Goal: Book appointment/travel/reservation

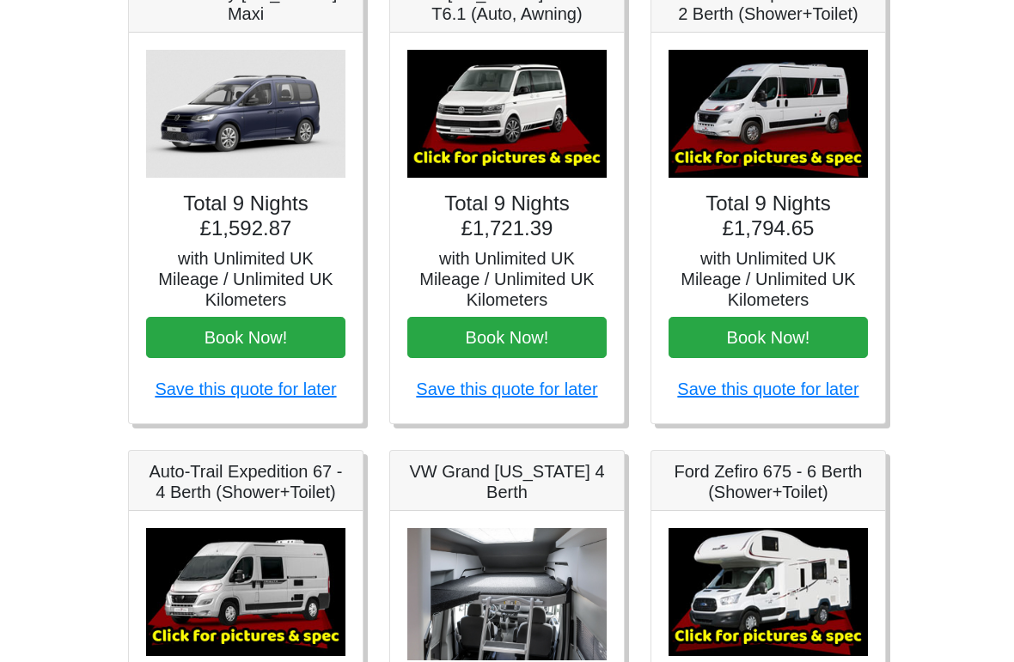
scroll to position [363, 0]
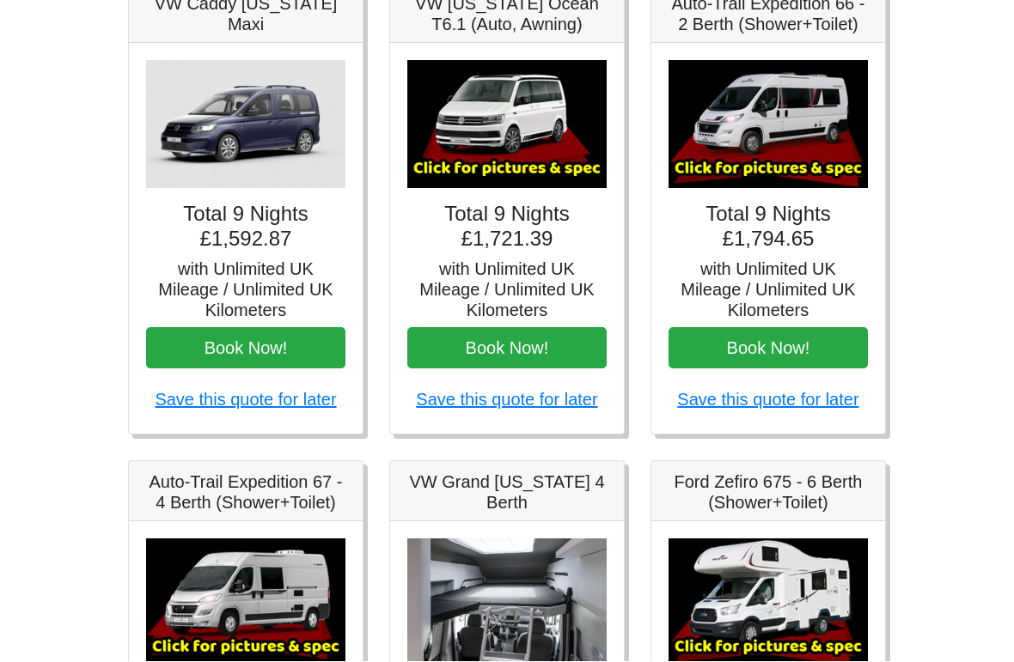
click at [789, 123] on img at bounding box center [767, 126] width 199 height 128
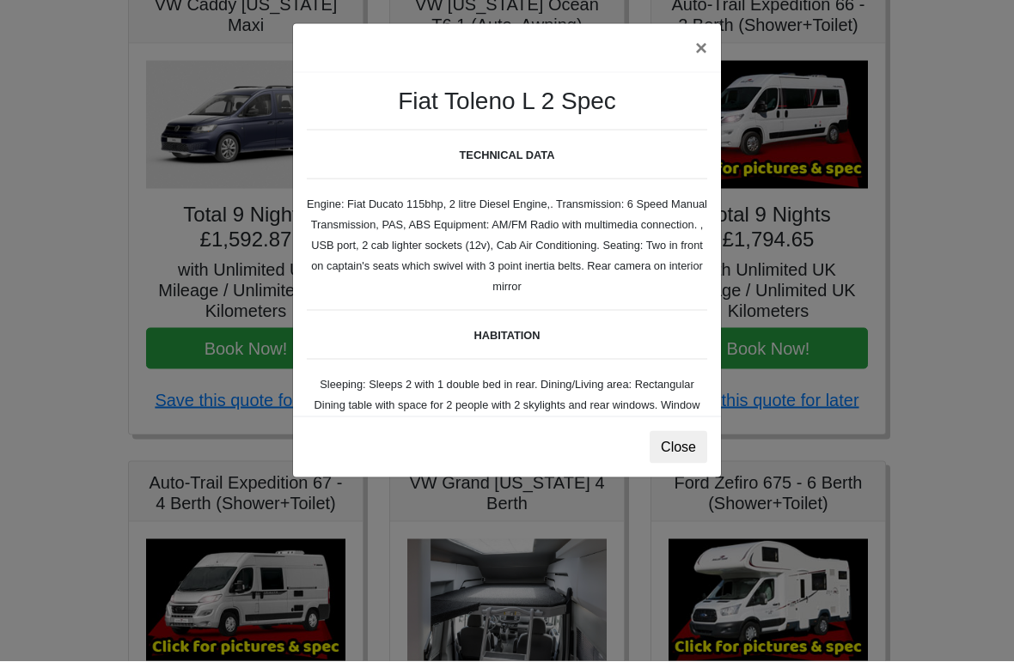
scroll to position [36, 0]
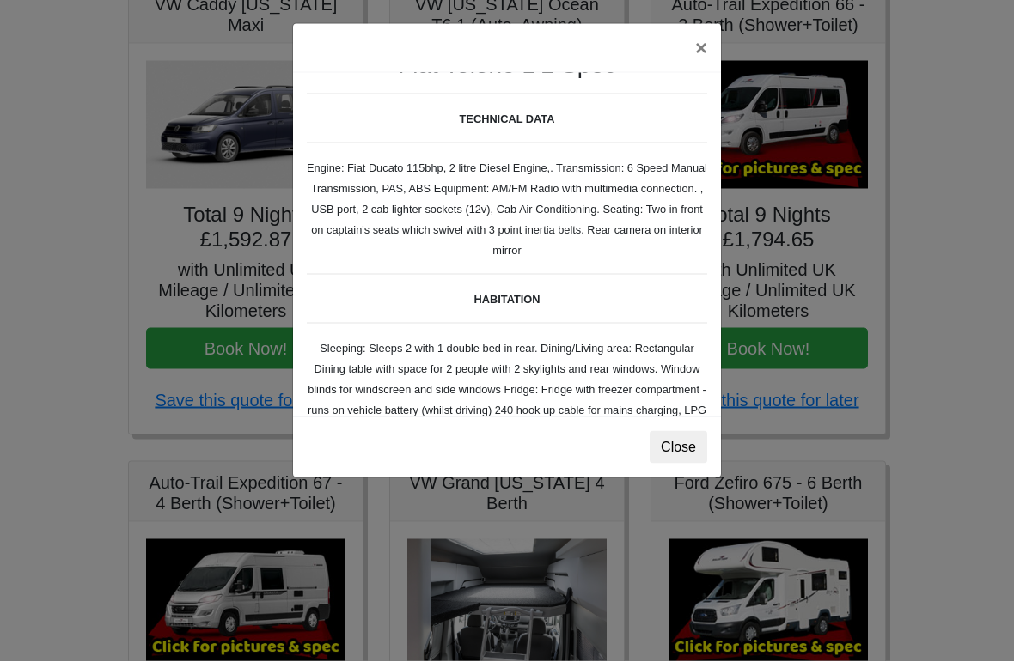
click at [701, 51] on button "×" at bounding box center [701, 49] width 40 height 48
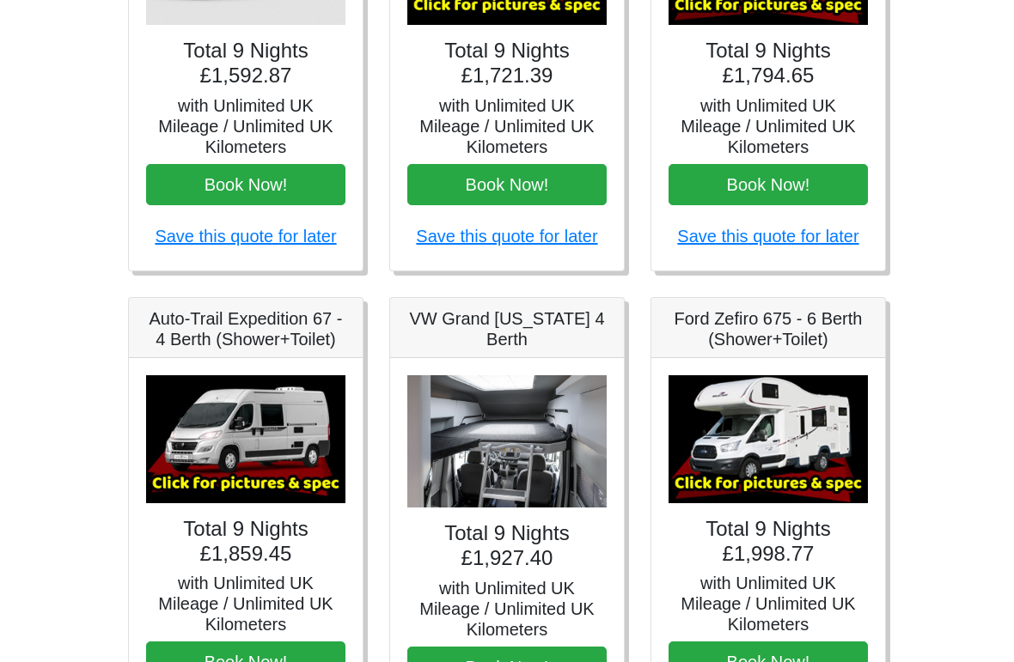
scroll to position [598, 0]
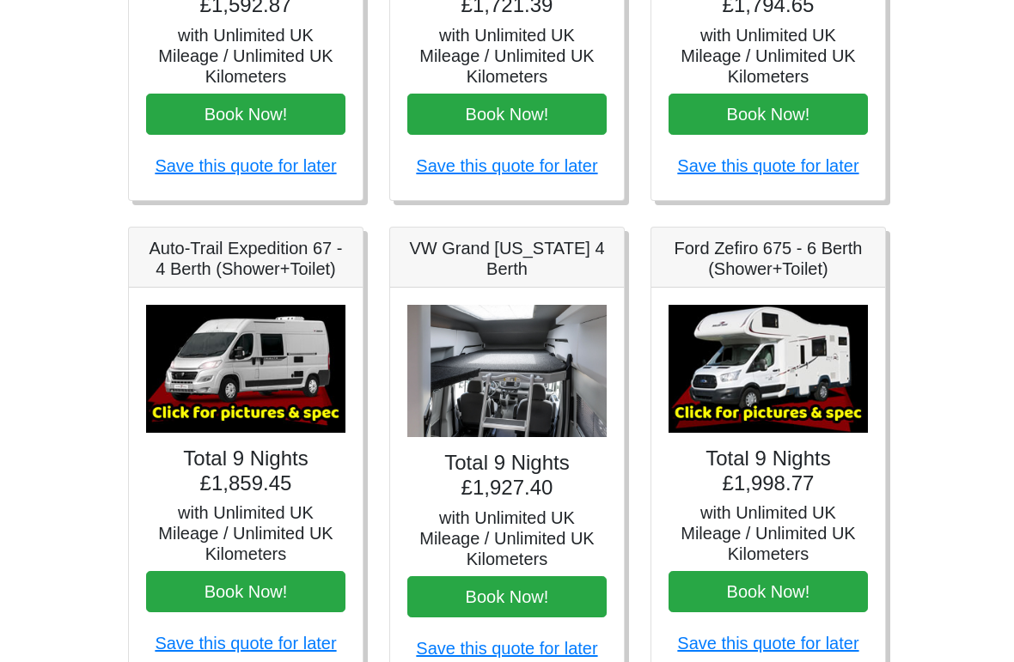
click at [282, 356] on img at bounding box center [245, 370] width 199 height 128
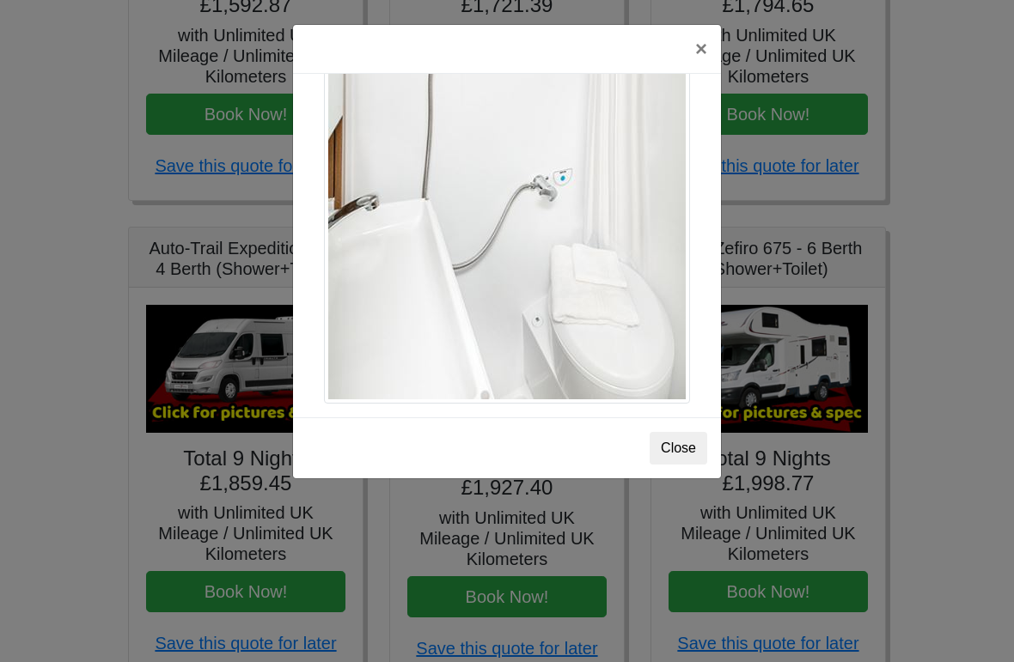
scroll to position [2362, 0]
click at [671, 448] on button "Close" at bounding box center [678, 448] width 58 height 33
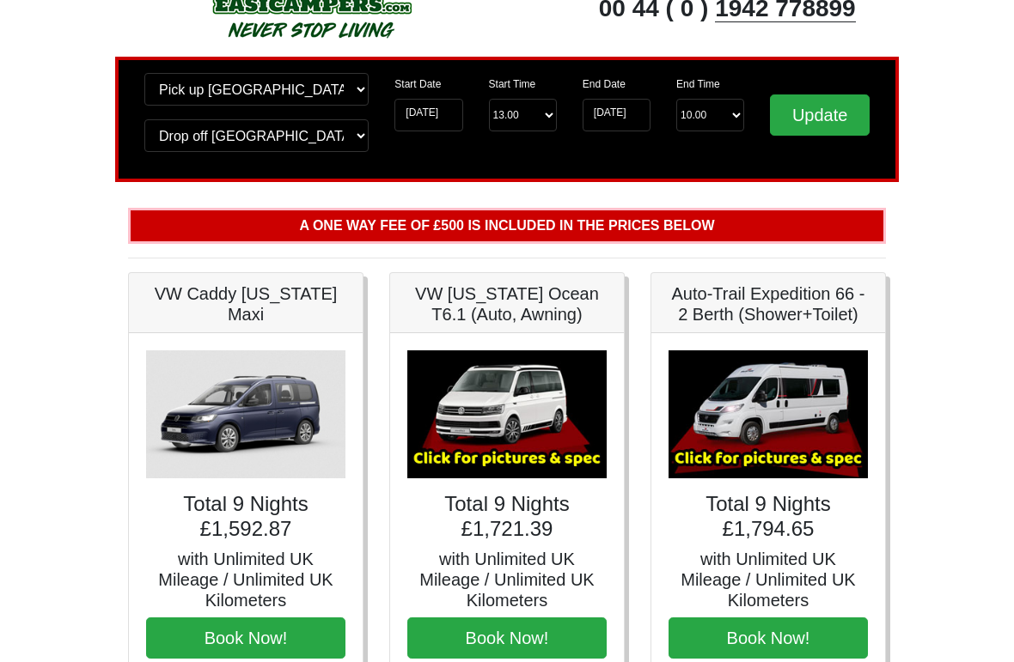
scroll to position [72, 0]
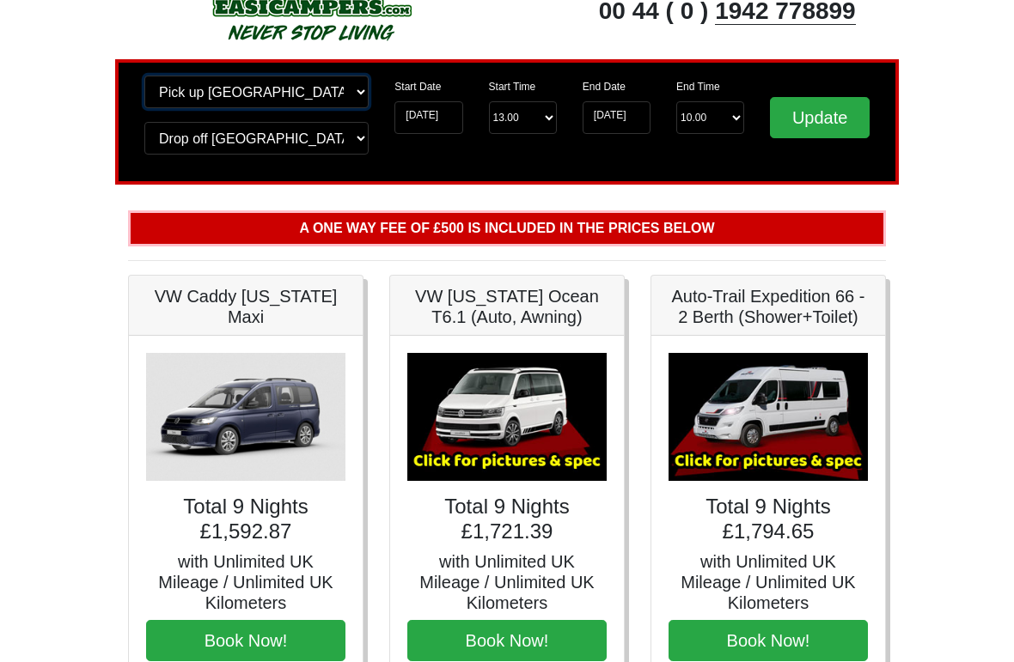
click at [310, 94] on select "Change pick up location? Pick up [GEOGRAPHIC_DATA] [GEOGRAPHIC_DATA] [GEOGRAPHI…" at bounding box center [256, 92] width 224 height 33
select select "BIR"
click at [436, 118] on input "[DATE]" at bounding box center [428, 117] width 68 height 33
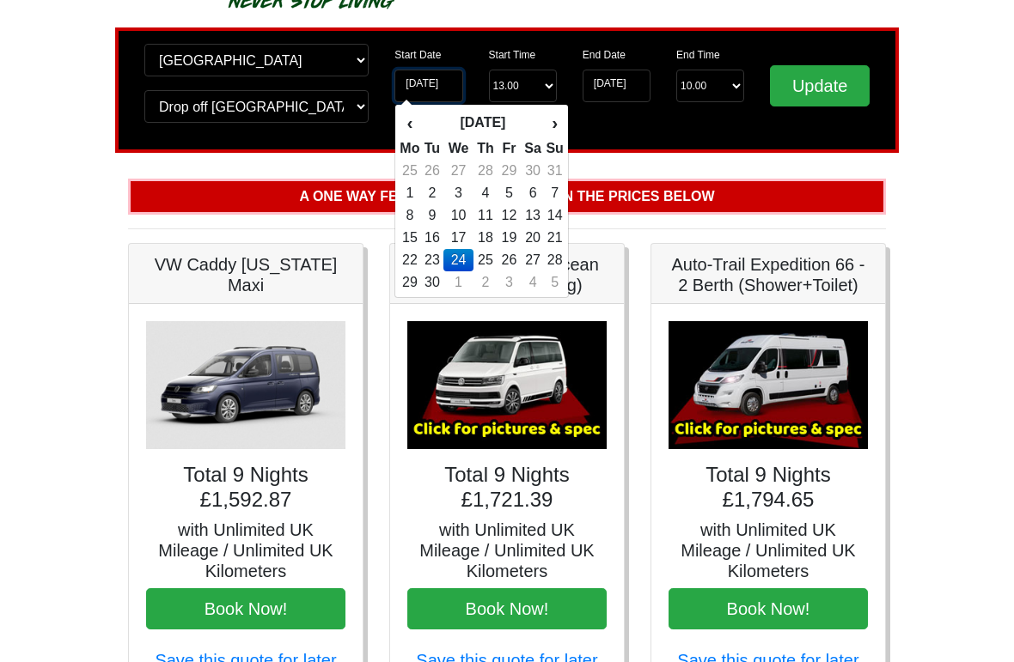
scroll to position [77, 0]
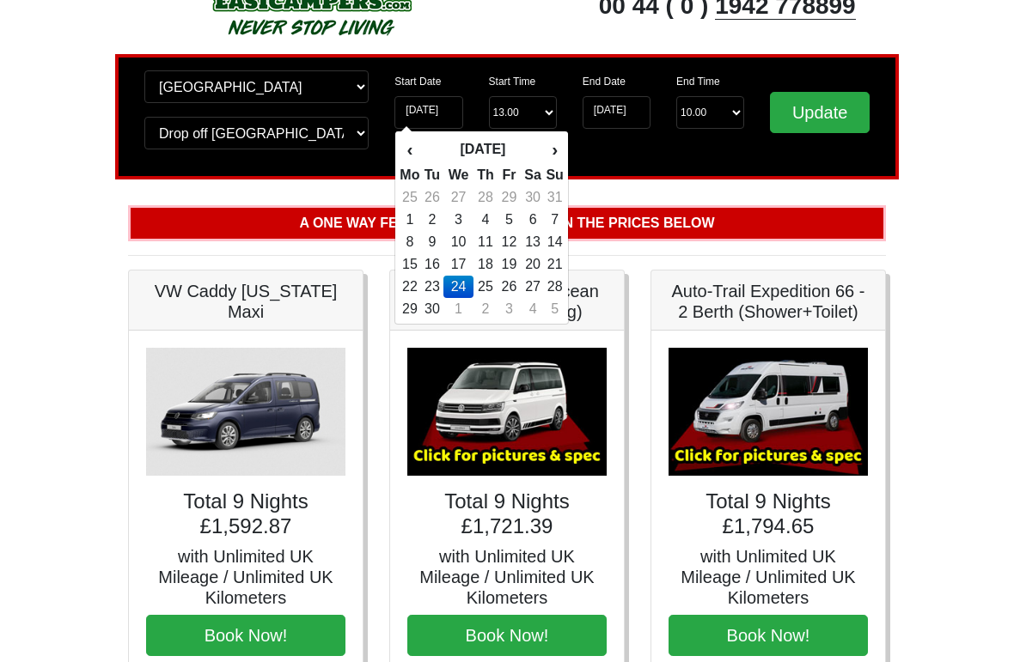
click at [546, 149] on th "›" at bounding box center [554, 149] width 19 height 29
click at [511, 215] on td "10" at bounding box center [508, 220] width 23 height 22
type input "[DATE]"
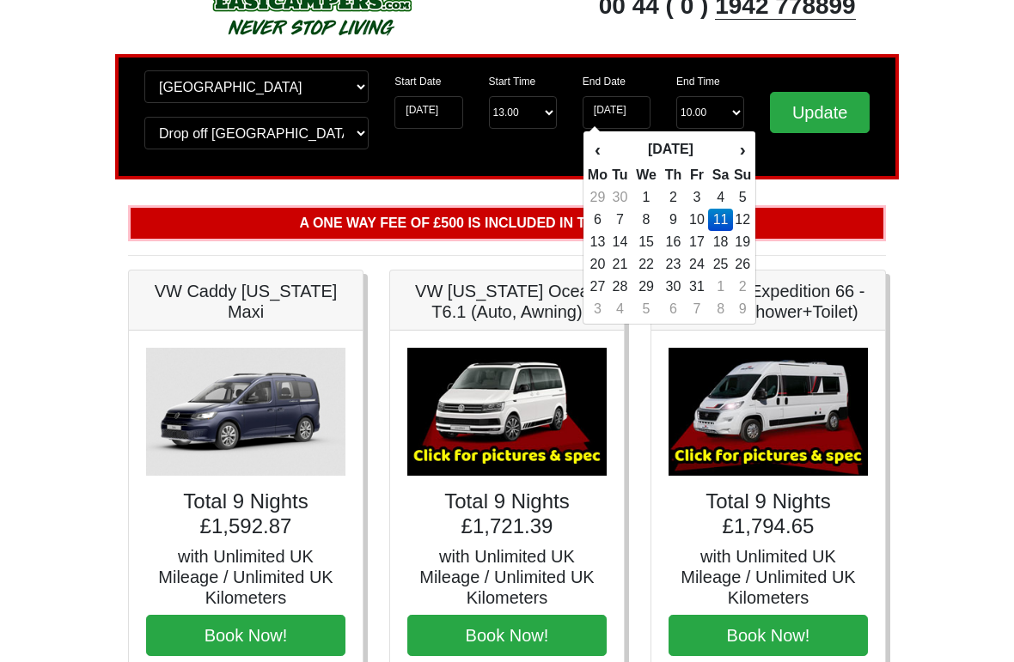
click at [677, 241] on td "16" at bounding box center [673, 242] width 25 height 22
type input "[DATE]"
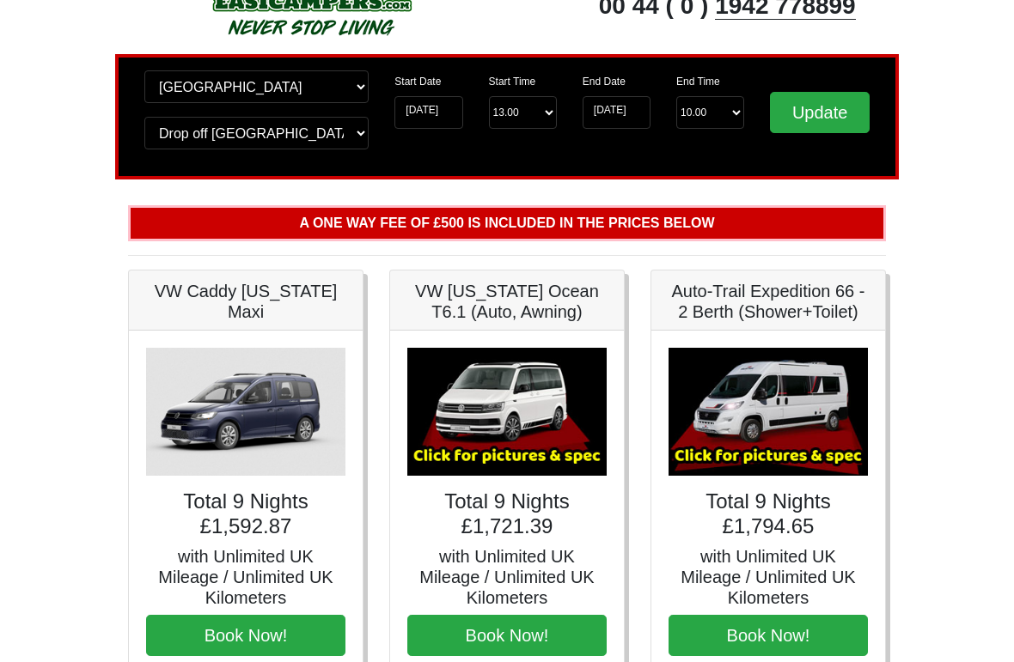
click at [814, 117] on input "Update" at bounding box center [820, 112] width 100 height 41
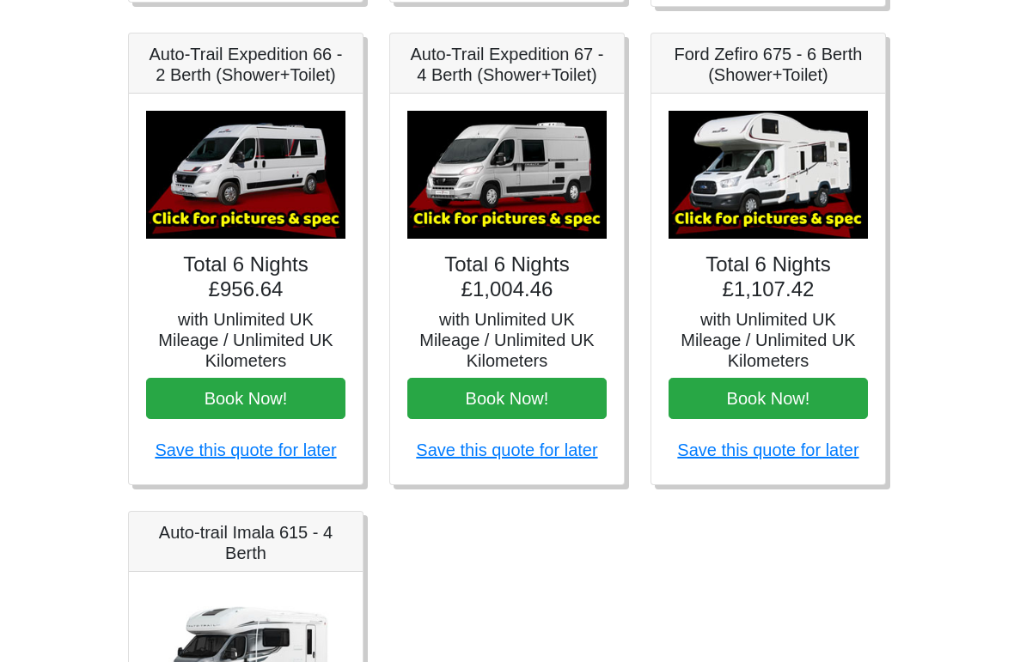
scroll to position [716, 0]
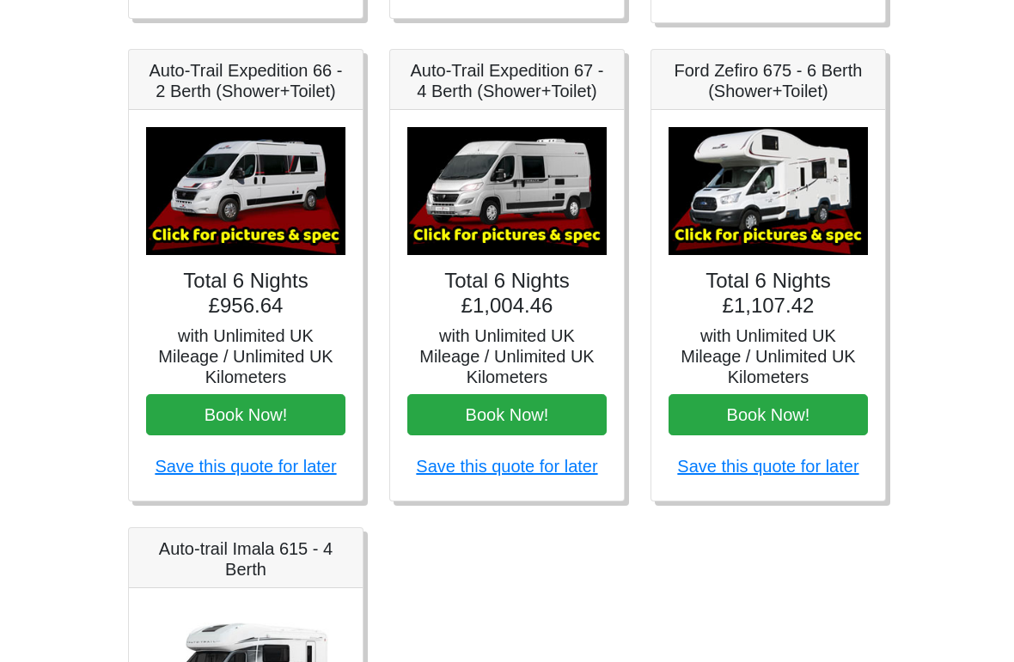
click at [522, 186] on img at bounding box center [506, 191] width 199 height 128
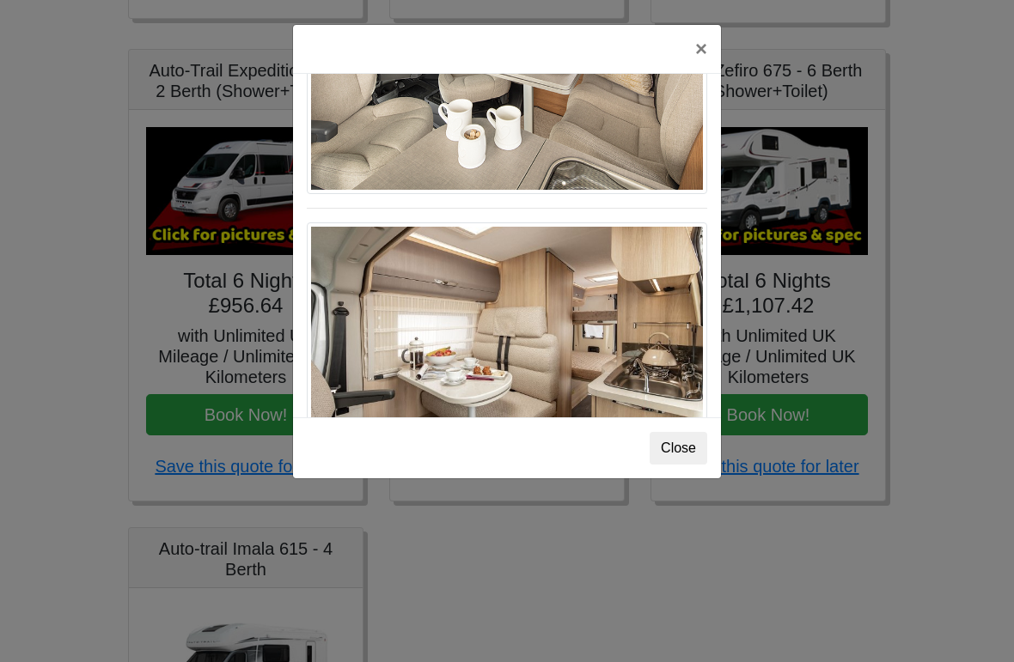
scroll to position [957, 0]
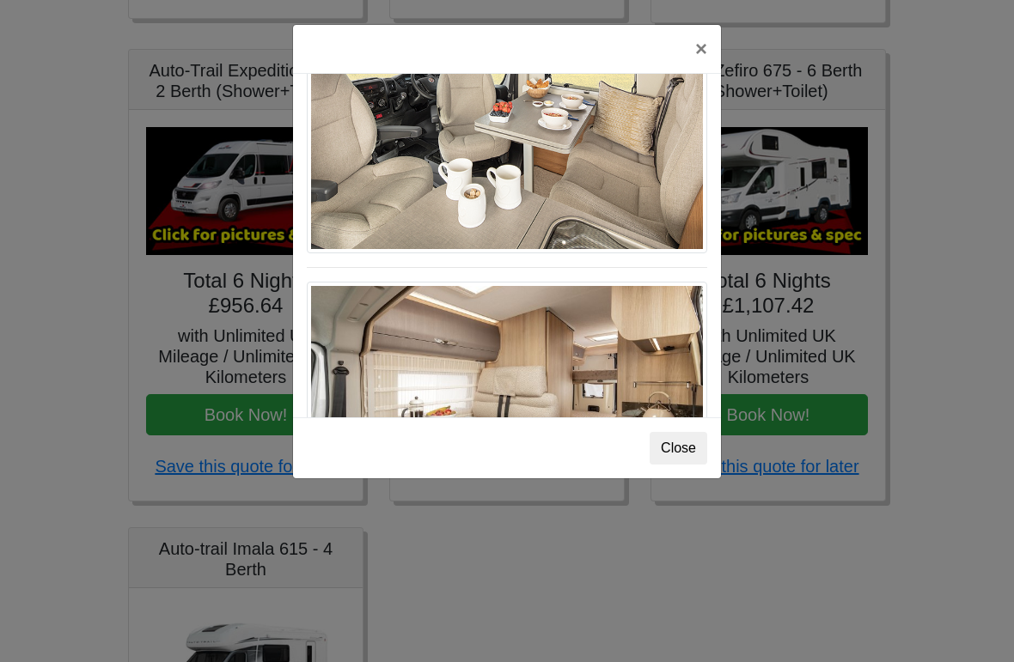
click at [699, 48] on button "×" at bounding box center [701, 49] width 40 height 48
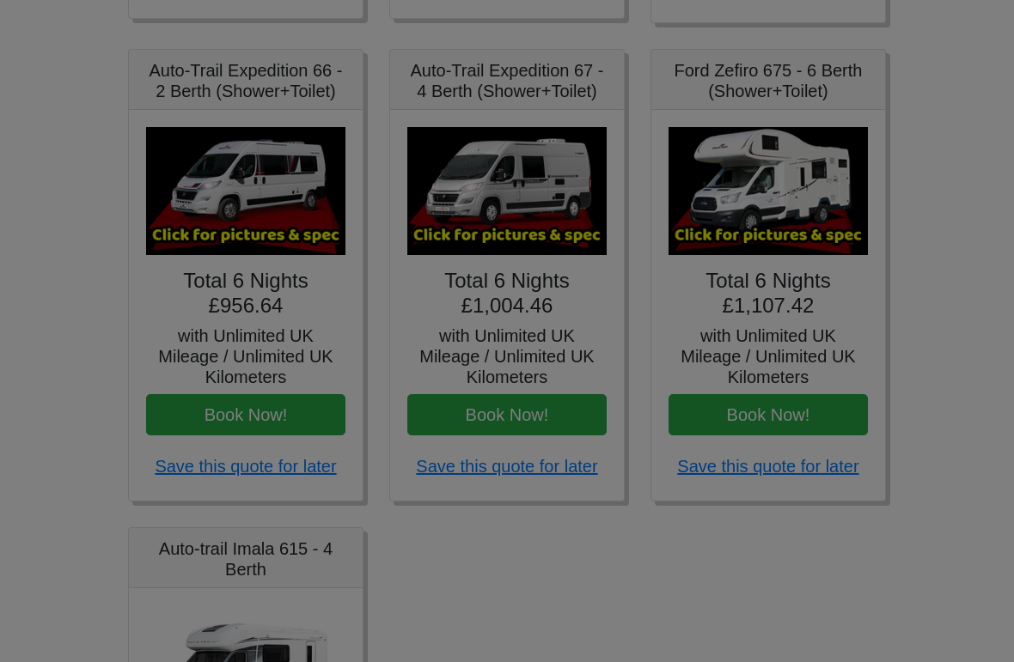
scroll to position [0, 0]
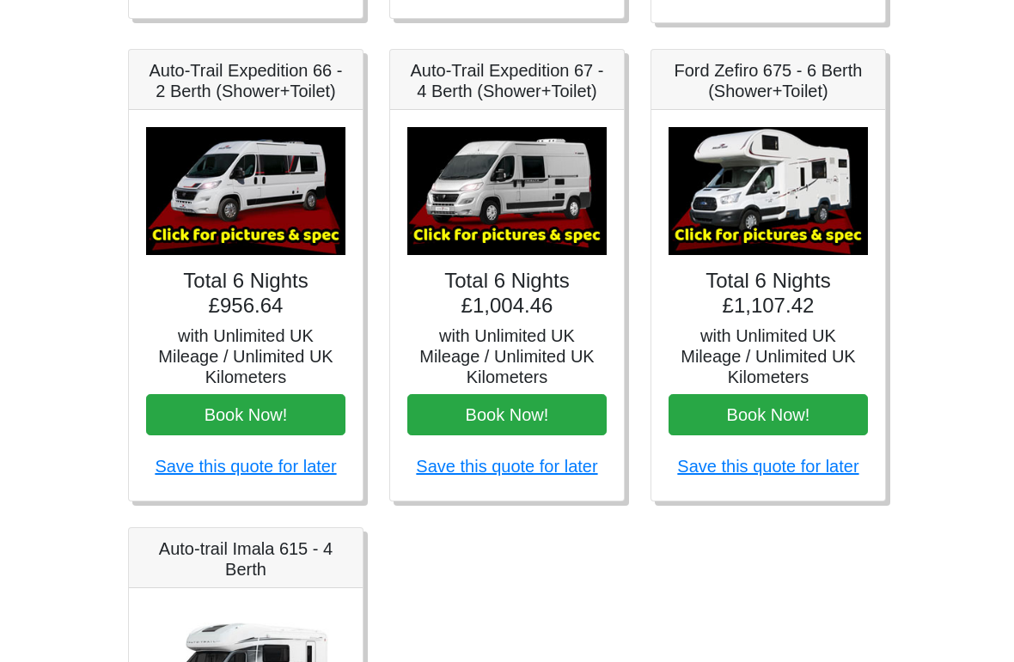
click at [273, 185] on img at bounding box center [245, 191] width 199 height 128
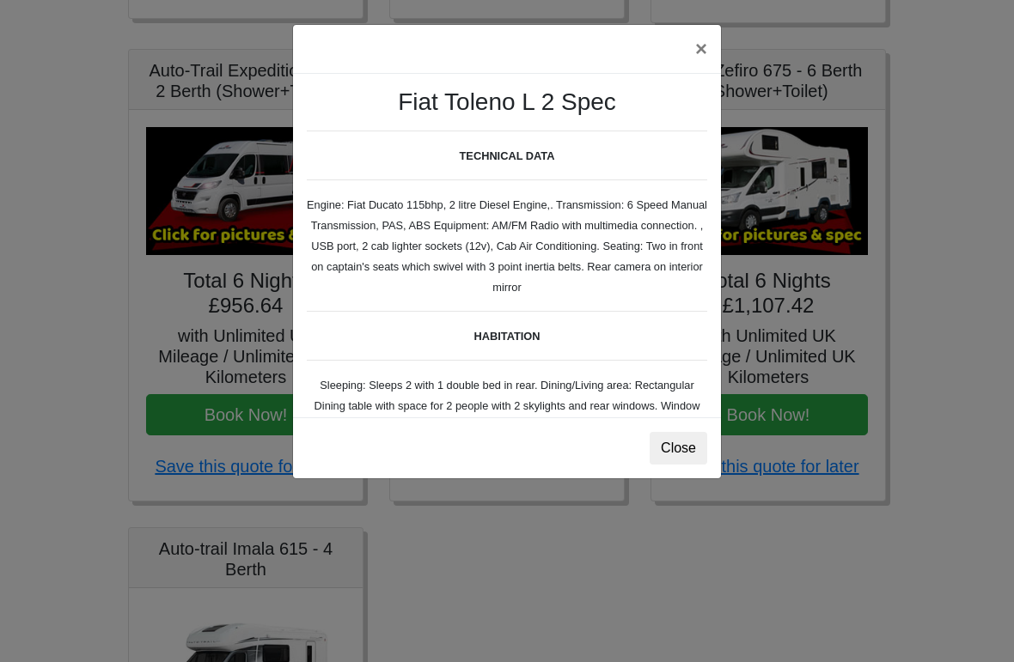
click at [701, 48] on button "×" at bounding box center [701, 49] width 40 height 48
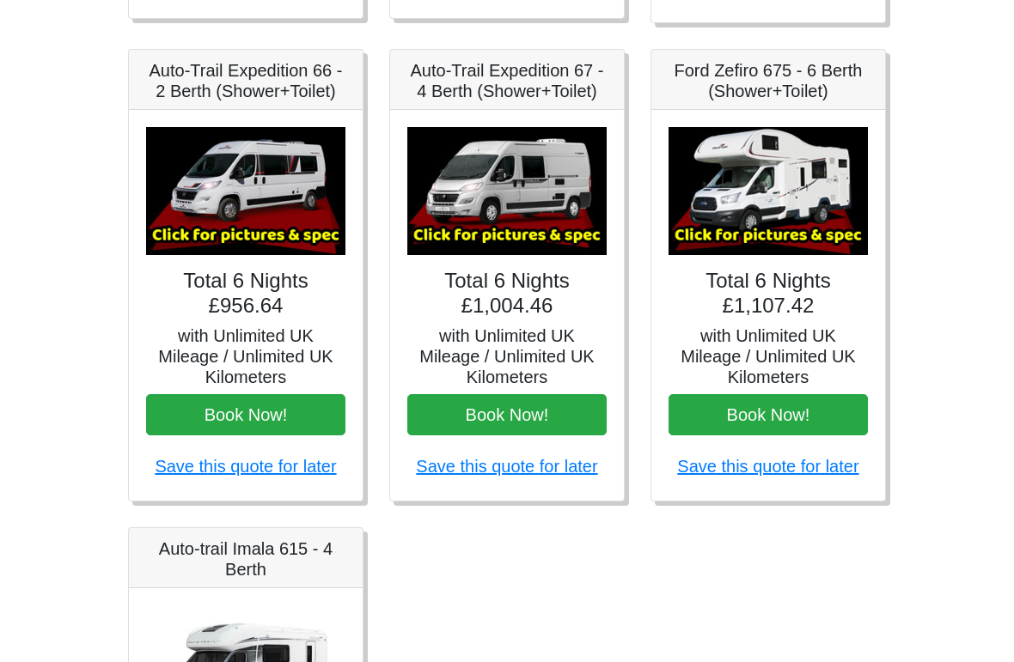
click at [795, 192] on img at bounding box center [767, 191] width 199 height 128
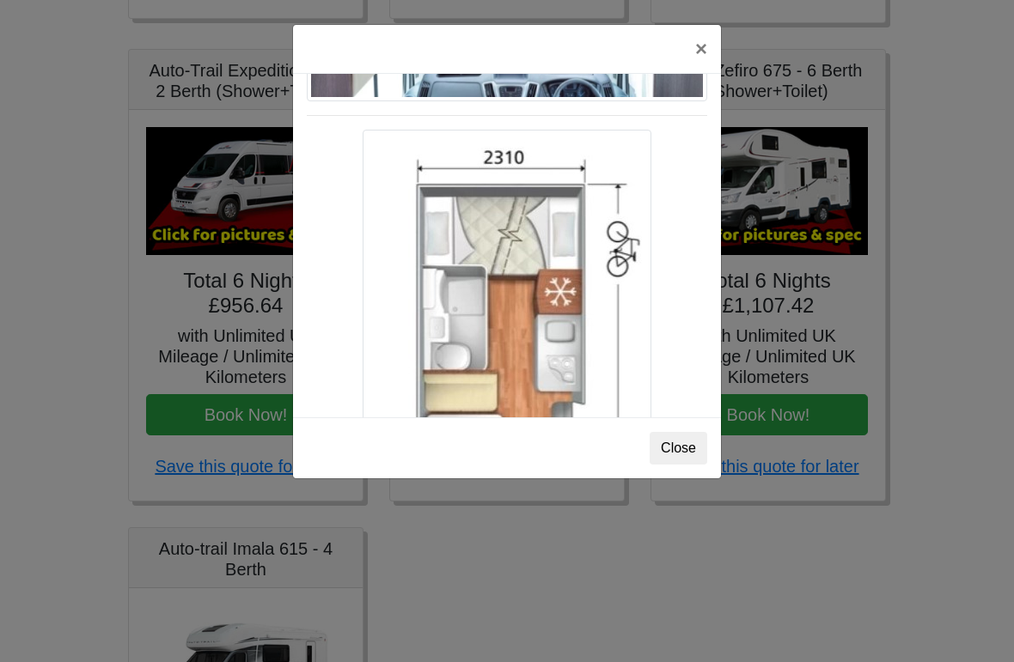
scroll to position [2714, 0]
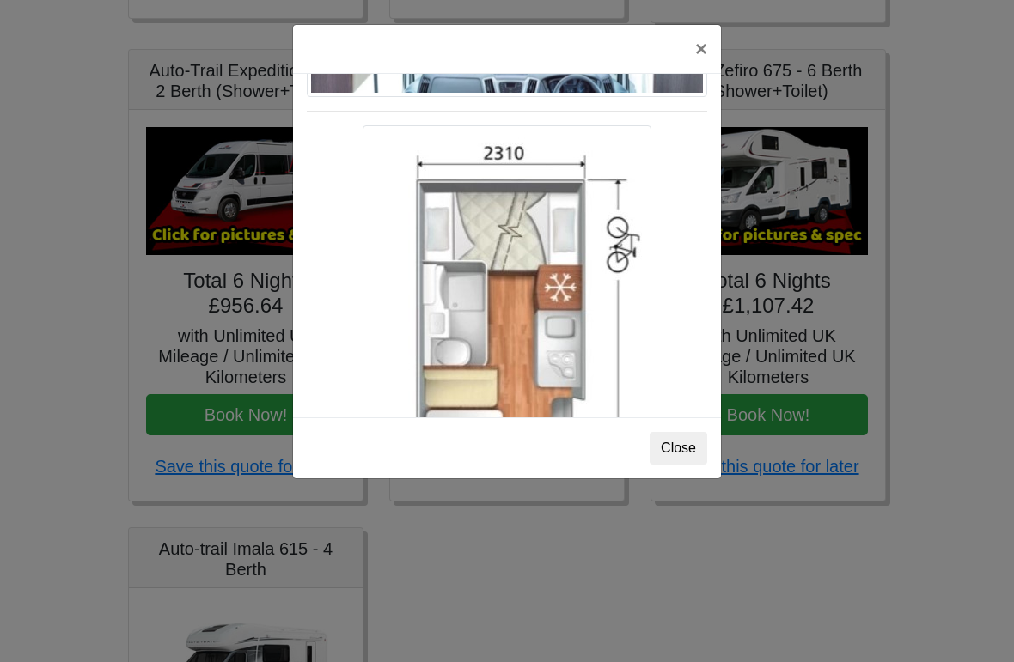
click at [682, 450] on button "Close" at bounding box center [678, 448] width 58 height 33
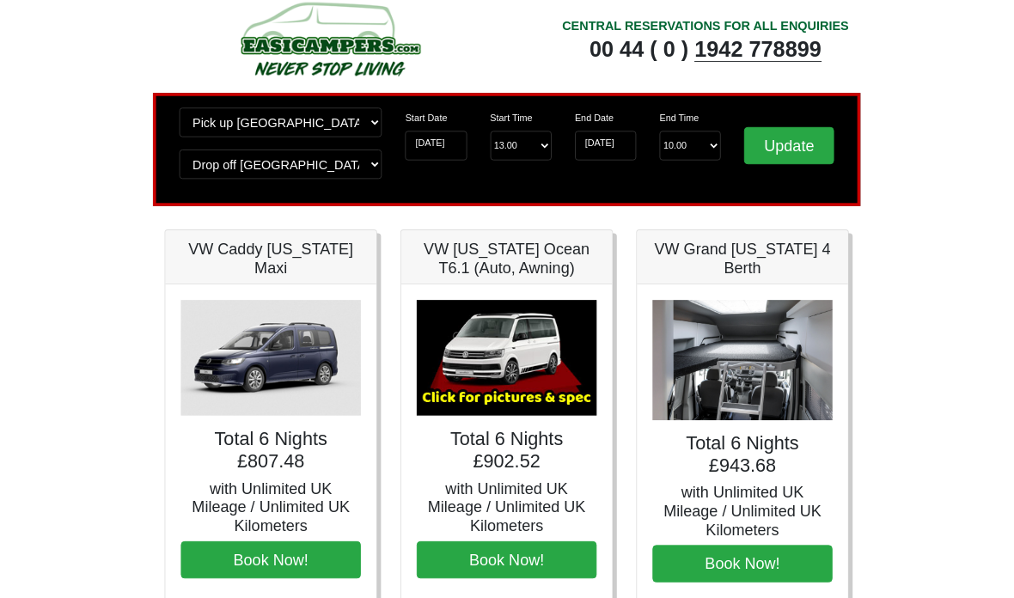
scroll to position [0, 0]
